Goal: Contribute content

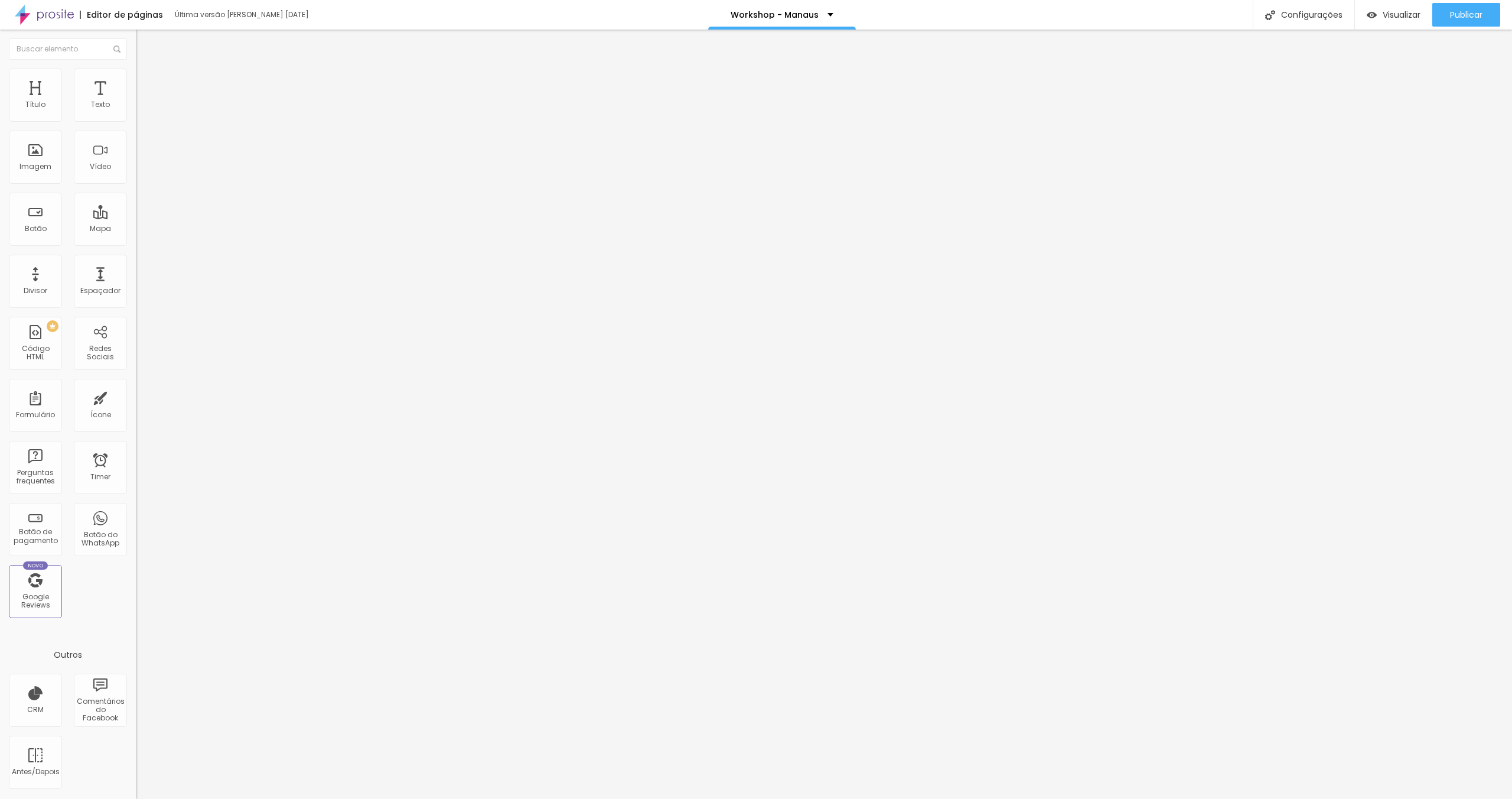
click at [136, 74] on li "Avançado" at bounding box center [203, 74] width 136 height 12
click at [136, 497] on div at bounding box center [203, 497] width 136 height 0
click at [136, 504] on div at bounding box center [203, 504] width 136 height 0
click at [136, 511] on div at bounding box center [203, 511] width 136 height 0
click at [136, 75] on img at bounding box center [141, 74] width 11 height 11
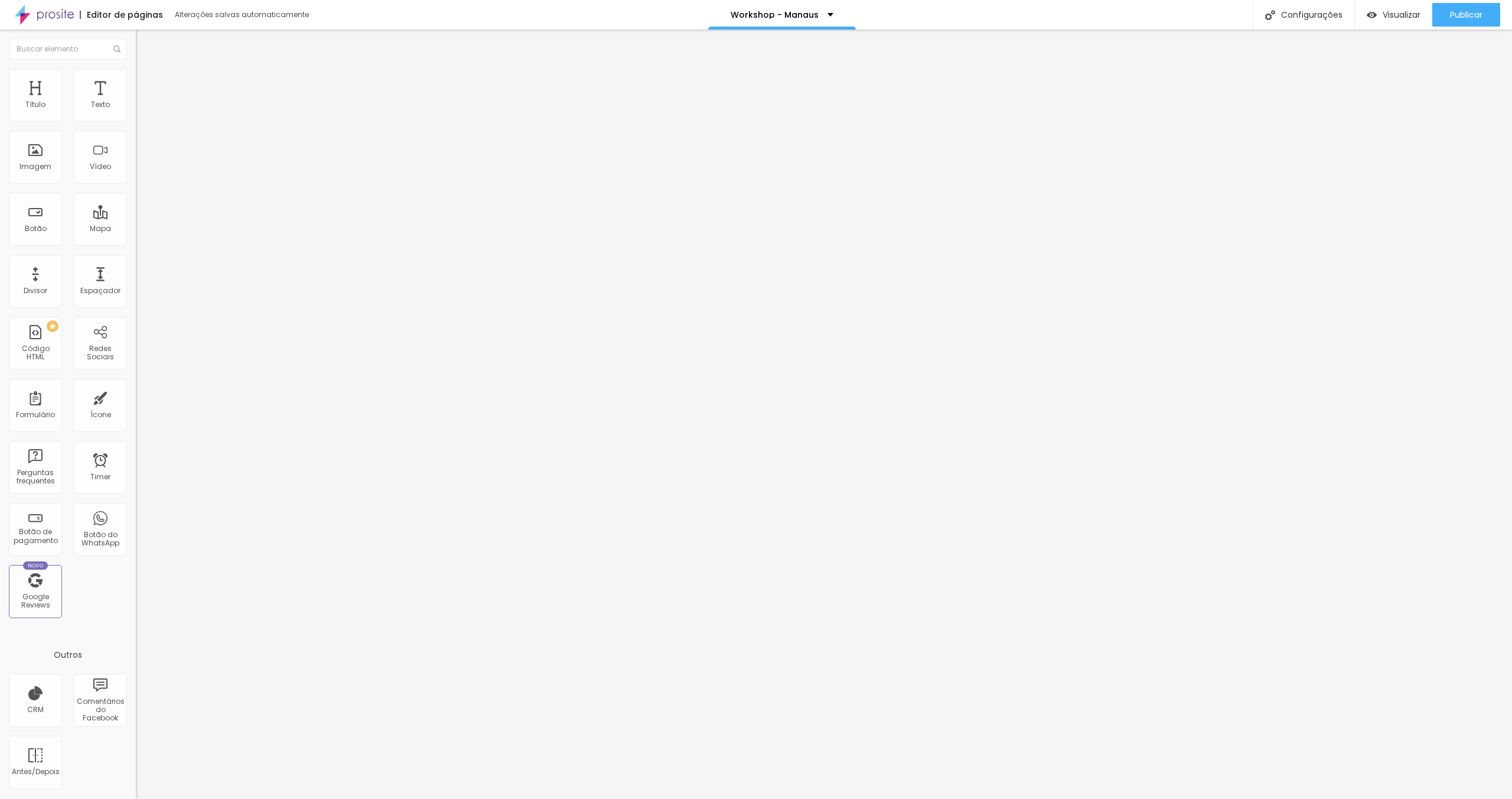
click at [136, 497] on li "Tablet" at bounding box center [203, 500] width 136 height 7
click at [136, 497] on div at bounding box center [203, 497] width 136 height 0
click at [136, 504] on div at bounding box center [203, 504] width 136 height 0
click at [136, 511] on div at bounding box center [203, 511] width 136 height 0
click at [136, 79] on li "Avançado" at bounding box center [203, 74] width 136 height 12
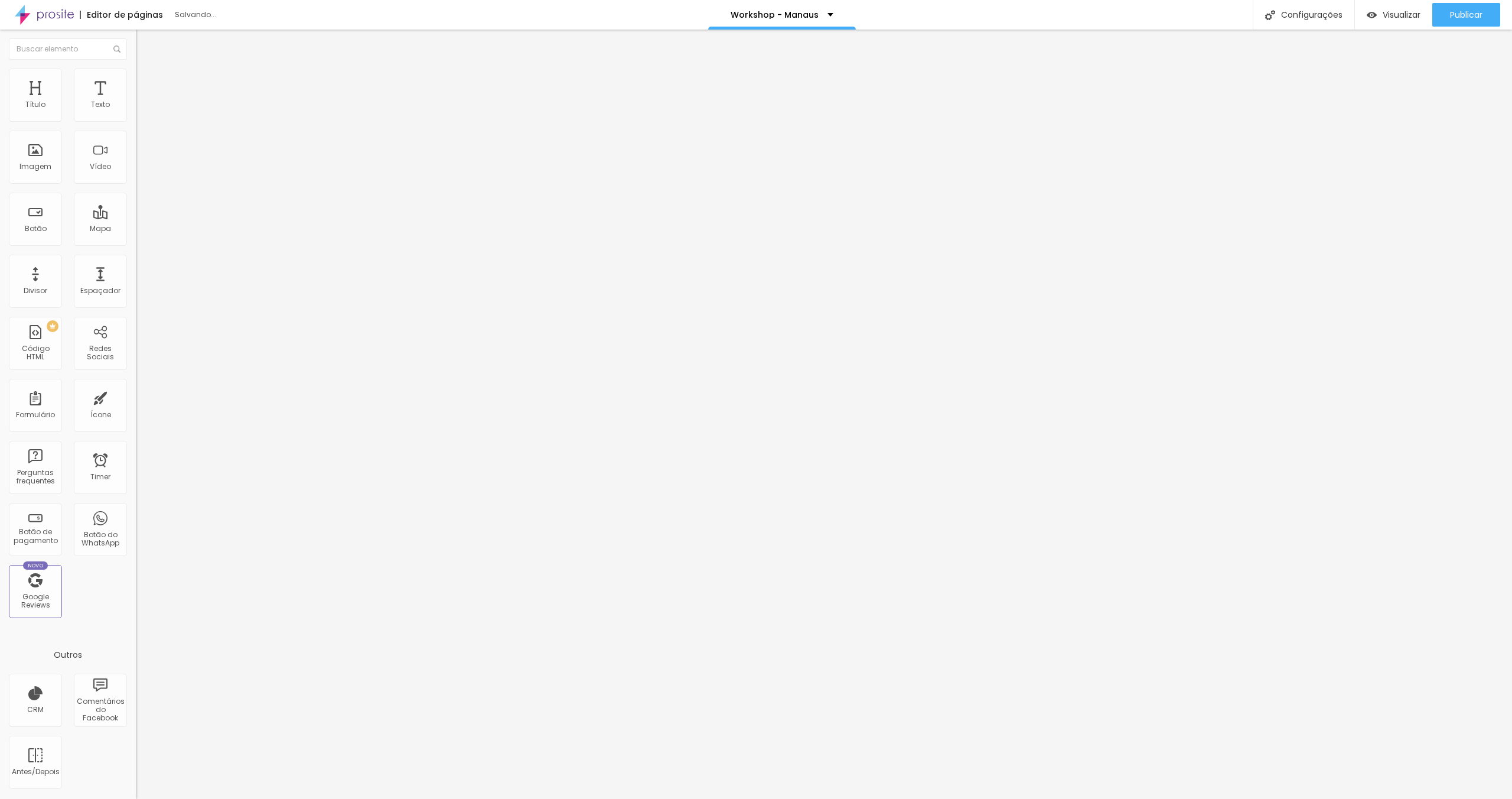
drag, startPoint x: 121, startPoint y: 257, endPoint x: 116, endPoint y: 271, distance: 14.9
click at [136, 497] on div at bounding box center [203, 497] width 136 height 0
click at [136, 497] on li "Tablet" at bounding box center [203, 500] width 136 height 7
click at [136, 504] on div at bounding box center [203, 504] width 136 height 0
click at [136, 511] on div at bounding box center [203, 511] width 136 height 0
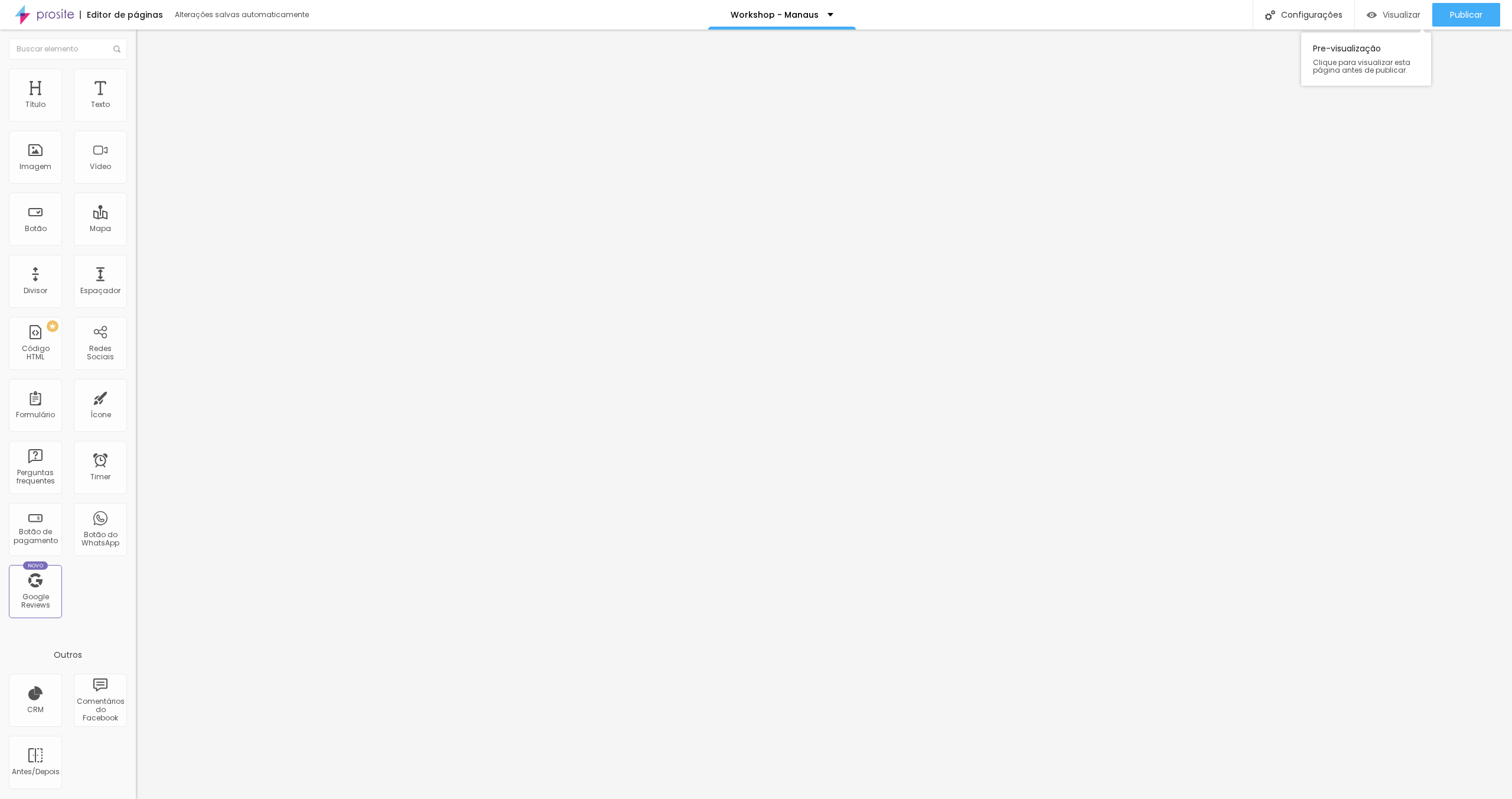
click at [1409, 13] on span "Visualizar" at bounding box center [1401, 14] width 38 height 10
click at [136, 68] on img at bounding box center [141, 74] width 11 height 11
click at [136, 490] on li "Celular" at bounding box center [203, 493] width 136 height 7
click at [136, 497] on div at bounding box center [203, 497] width 136 height 0
click at [136, 504] on div at bounding box center [203, 504] width 136 height 0
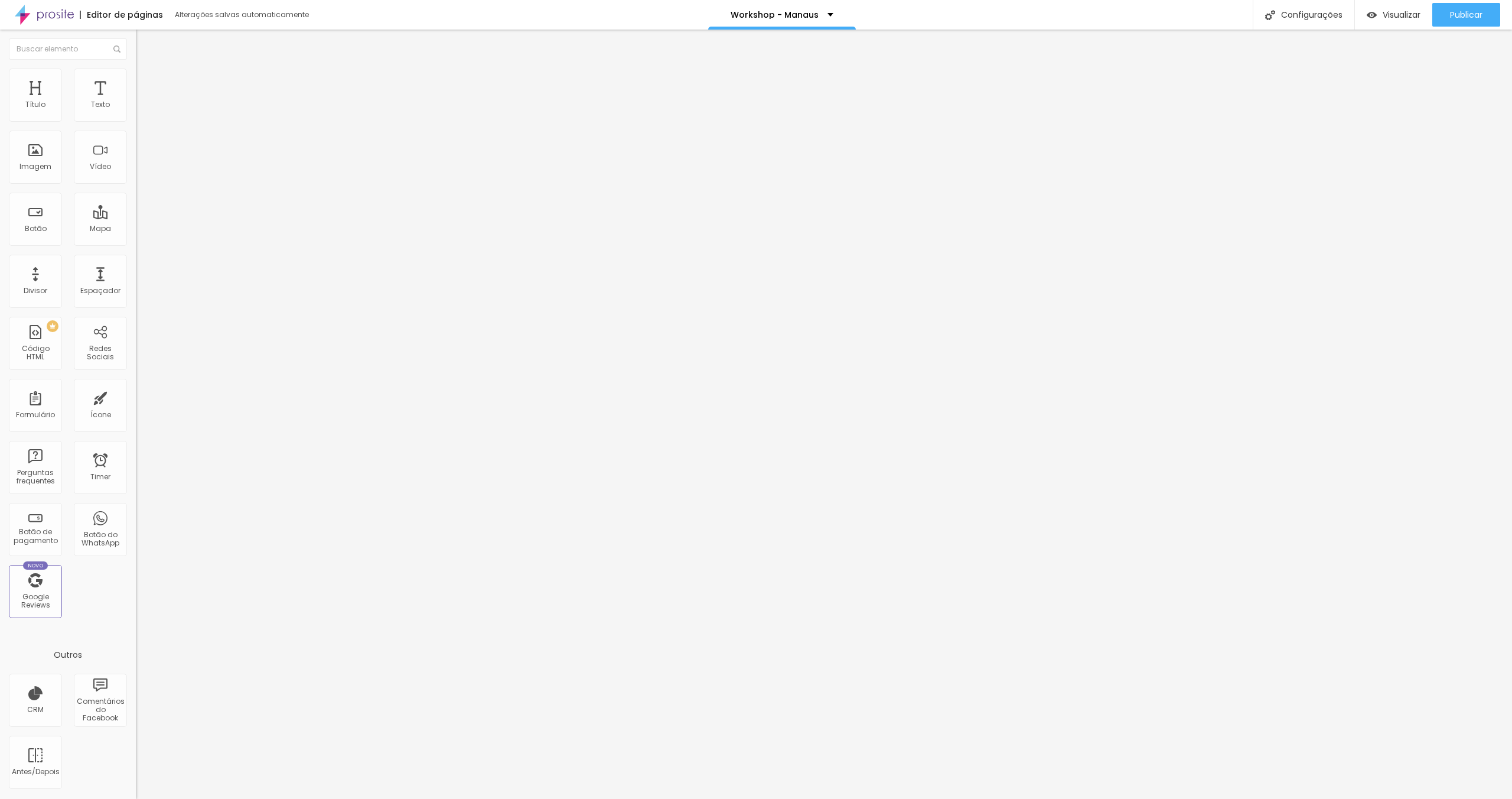
click at [136, 511] on div at bounding box center [203, 511] width 136 height 0
click at [1465, 17] on span "Publicar" at bounding box center [1466, 14] width 33 height 10
